Goal: Task Accomplishment & Management: Use online tool/utility

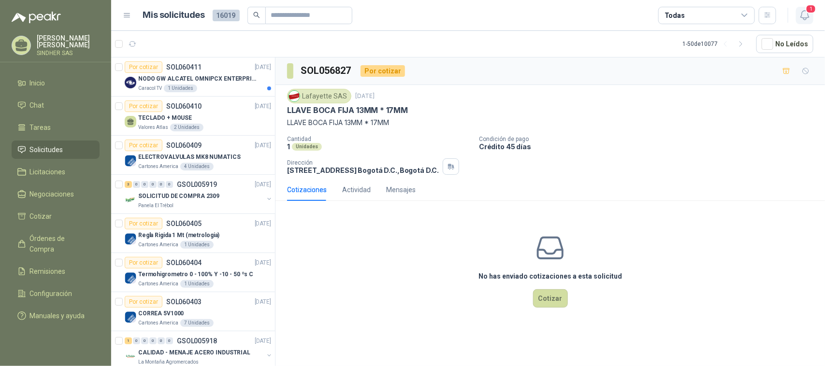
click at [660, 15] on icon "button" at bounding box center [805, 15] width 12 height 12
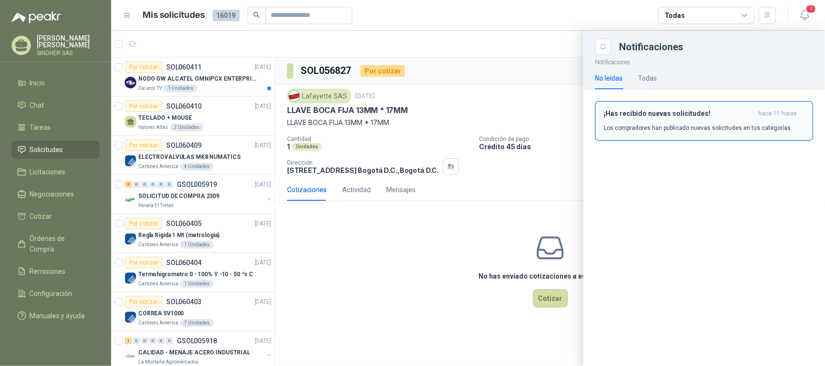
click at [640, 124] on p "Los compradores han publicado nuevas solicitudes en tus categorías." at bounding box center [698, 128] width 189 height 9
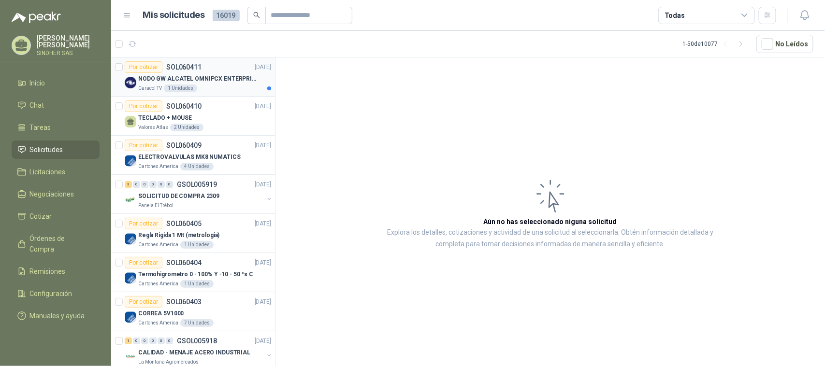
click at [227, 83] on p "NODO GW ALCATEL OMNIPCX ENTERPRISE SIP" at bounding box center [198, 78] width 120 height 9
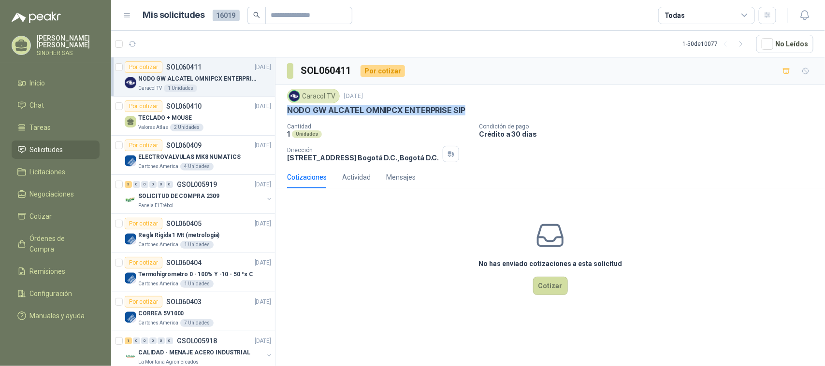
drag, startPoint x: 461, startPoint y: 111, endPoint x: 286, endPoint y: 116, distance: 174.6
click at [286, 116] on div "Caracol TV 6 oct, 2025 NODO GW ALCATEL OMNIPCX ENTERPRISE SIP Cantidad 1 Unidad…" at bounding box center [551, 125] width 550 height 81
copy p "NODO GW ALCATEL OMNIPCX ENTERPRISE SIP"
click at [363, 226] on div "No has enviado cotizaciones a esta solicitud Cotizar" at bounding box center [551, 257] width 550 height 123
click at [399, 240] on div "No has enviado cotizaciones a esta solicitud Cotizar" at bounding box center [551, 257] width 550 height 123
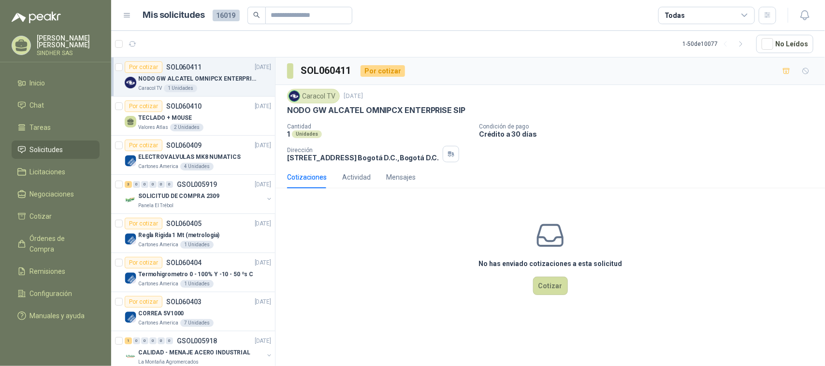
click at [65, 142] on link "Solicitudes" at bounding box center [56, 150] width 88 height 18
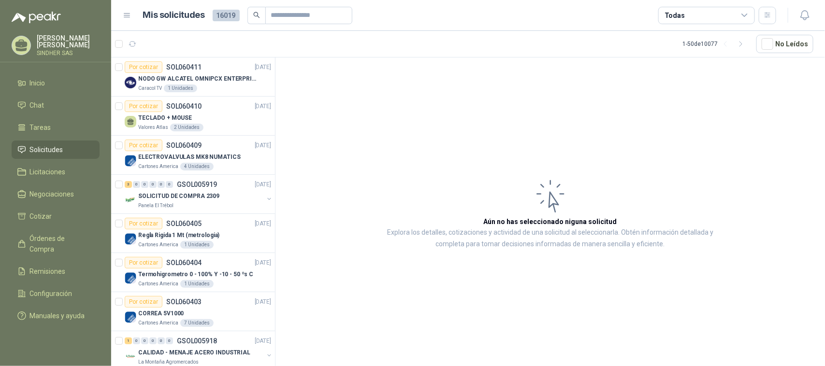
click at [51, 156] on link "Solicitudes" at bounding box center [56, 150] width 88 height 18
click at [54, 153] on span "Solicitudes" at bounding box center [46, 150] width 33 height 11
click at [135, 46] on icon "button" at bounding box center [133, 44] width 8 height 8
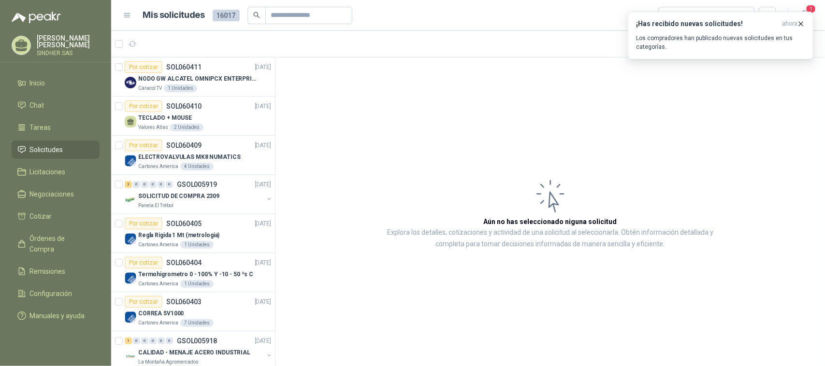
click at [78, 146] on li "Solicitudes" at bounding box center [55, 150] width 76 height 11
click at [131, 44] on icon "button" at bounding box center [133, 44] width 8 height 8
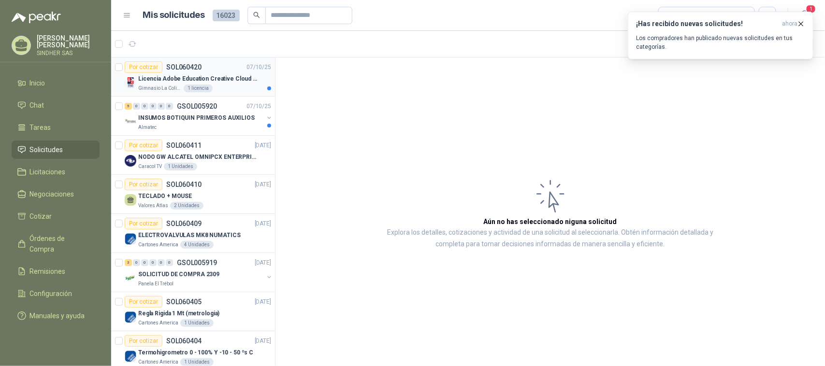
click at [243, 76] on p "Licencia Adobe Education Creative Cloud for enterprise license lab and classroom" at bounding box center [198, 78] width 120 height 9
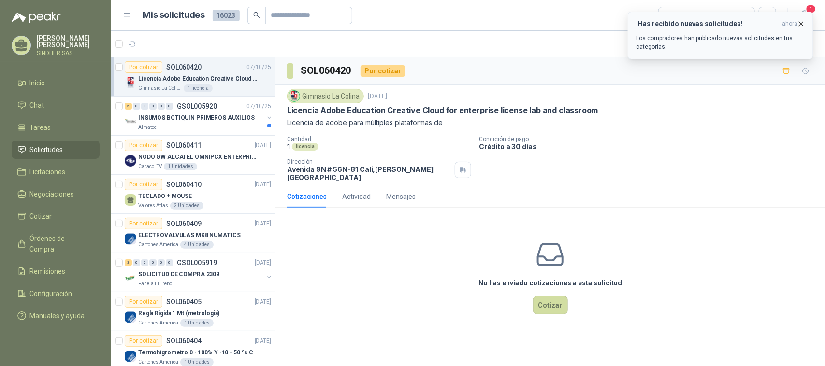
click at [799, 24] on icon "button" at bounding box center [801, 24] width 8 height 8
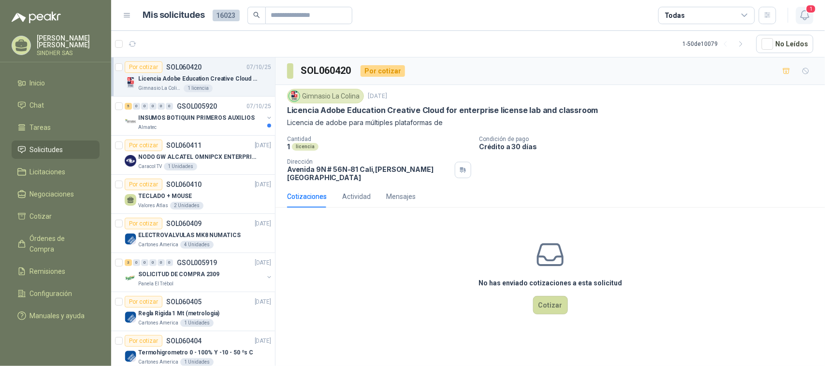
click at [805, 13] on icon "button" at bounding box center [805, 15] width 12 height 12
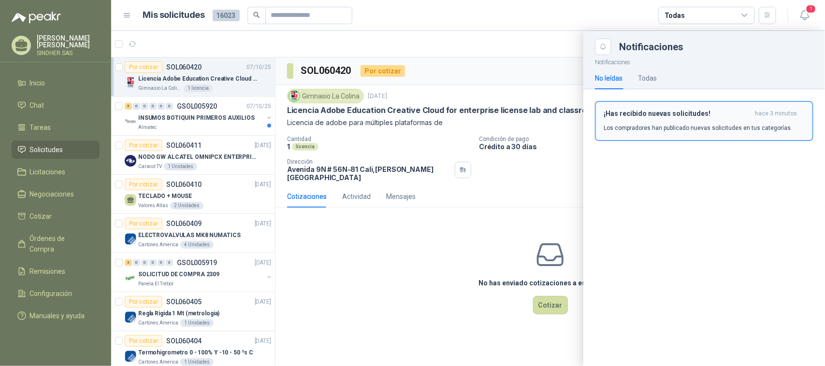
click at [655, 102] on button "¡Has recibido nuevas solicitudes! hace 3 minutos Los compradores han publicado …" at bounding box center [704, 121] width 218 height 40
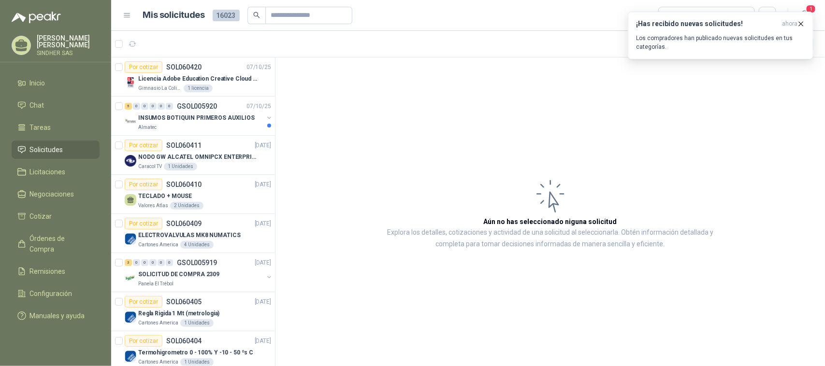
click at [62, 147] on span "Solicitudes" at bounding box center [46, 150] width 33 height 11
click at [755, 37] on p "Los compradores han publicado nuevas solicitudes en tus categorías." at bounding box center [720, 42] width 169 height 17
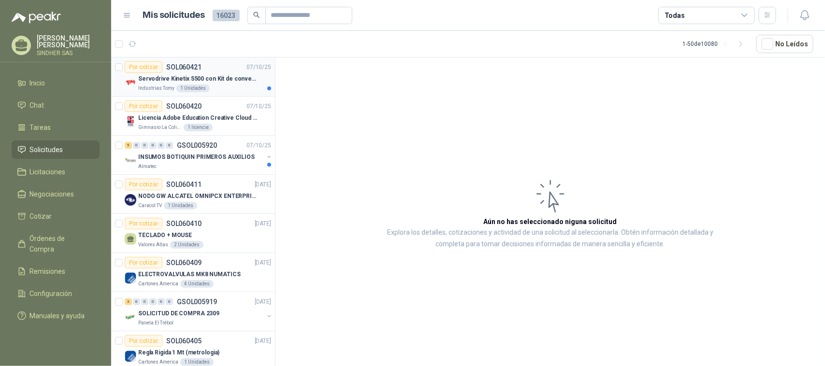
click at [231, 70] on div "Por cotizar SOL060421 [DATE]" at bounding box center [198, 67] width 146 height 12
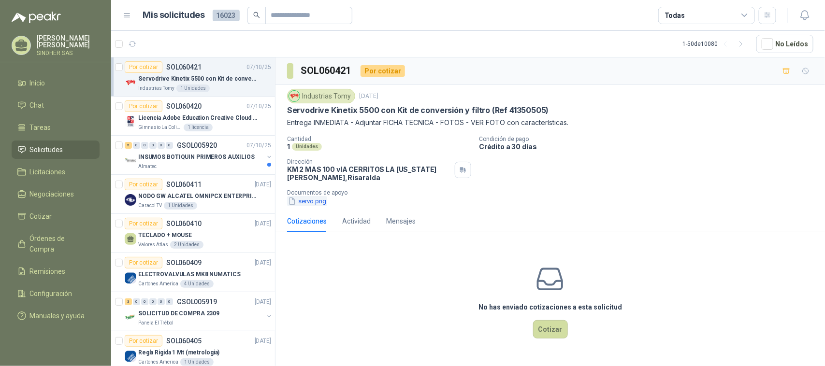
click at [308, 199] on button "servo.png" at bounding box center [307, 201] width 40 height 10
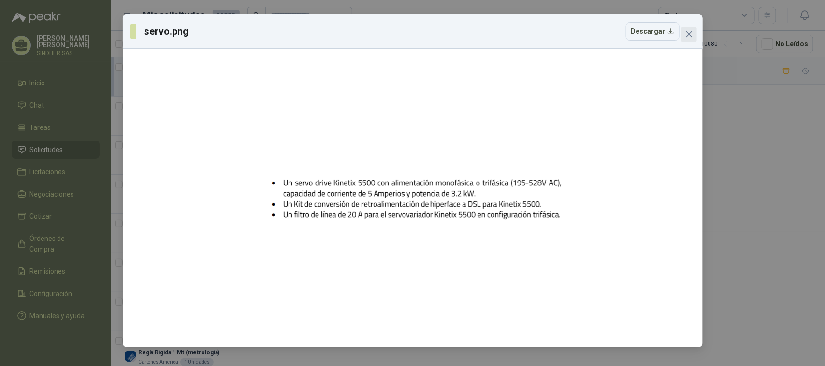
click at [687, 30] on icon "close" at bounding box center [689, 34] width 8 height 8
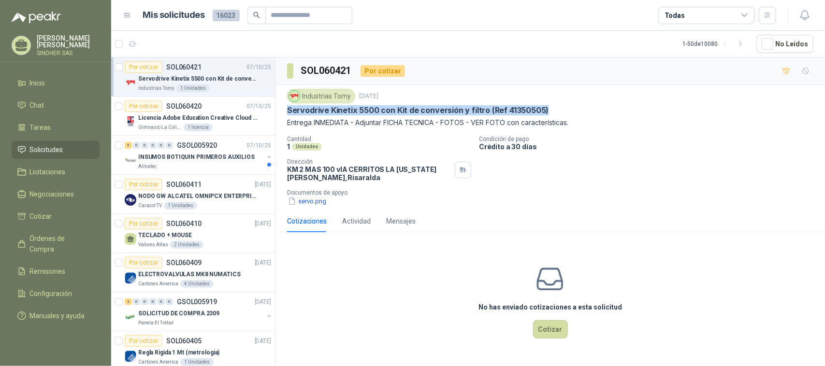
drag, startPoint x: 287, startPoint y: 110, endPoint x: 559, endPoint y: 112, distance: 272.2
click at [559, 112] on div "Servodrive Kinetix 5500 con Kit de conversión y filtro (Ref 41350505)" at bounding box center [550, 110] width 526 height 10
copy p "Servodrive Kinetix 5500 con Kit de conversión y filtro (Ref 41350505)"
